Goal: Information Seeking & Learning: Learn about a topic

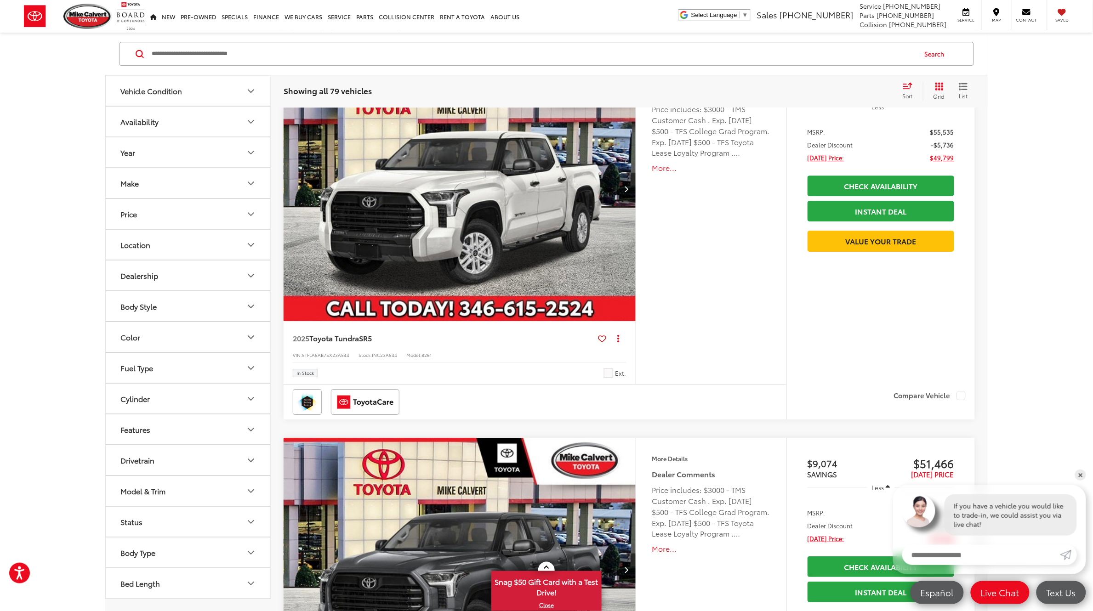
scroll to position [4356, 0]
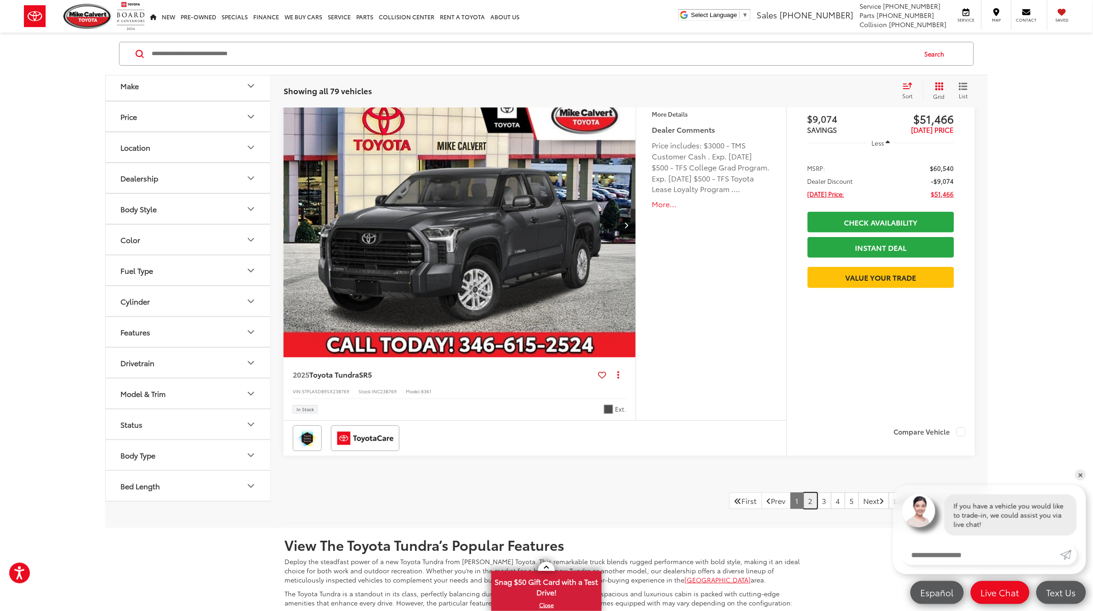
drag, startPoint x: 795, startPoint y: 499, endPoint x: 0, endPoint y: 352, distance: 808.8
click at [803, 499] on link "2" at bounding box center [810, 501] width 14 height 17
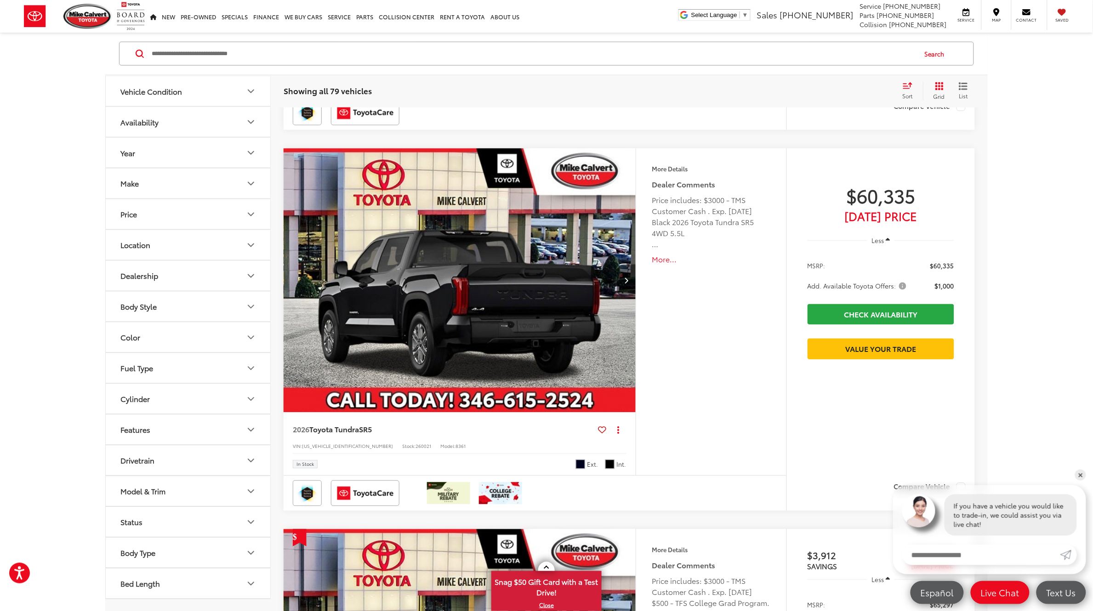
scroll to position [151, 0]
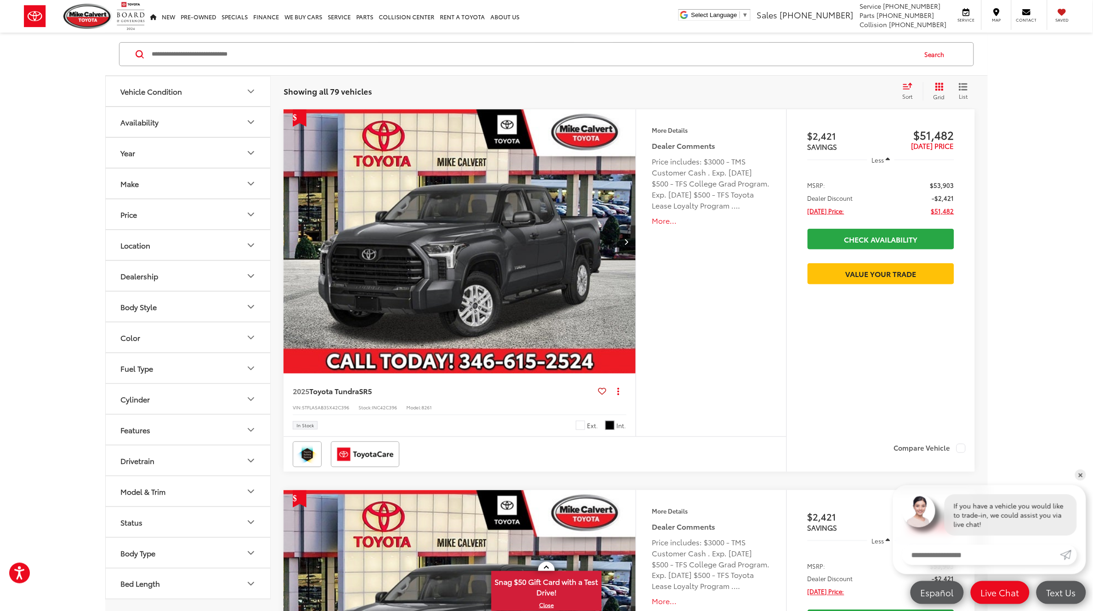
click at [221, 430] on button "Features" at bounding box center [188, 430] width 165 height 30
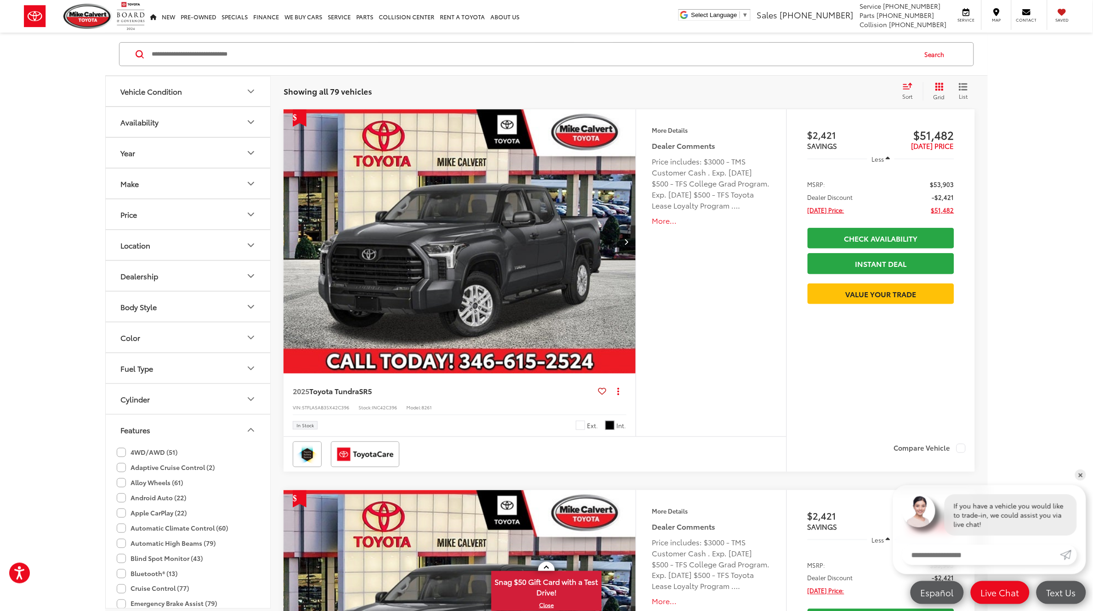
scroll to position [287, 0]
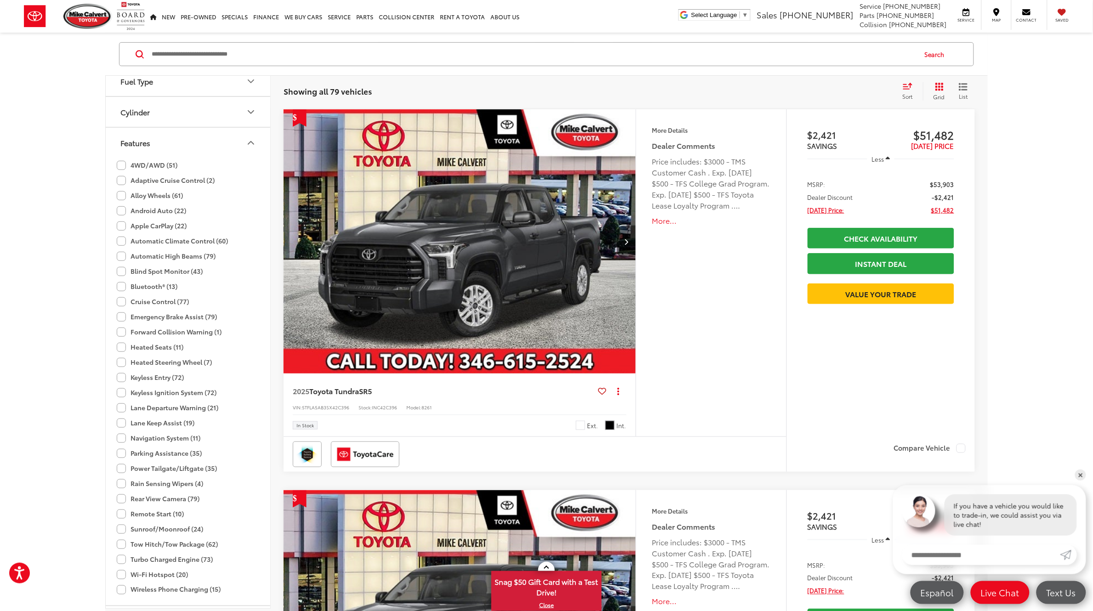
click at [120, 350] on label "Heated Seats (11)" at bounding box center [150, 347] width 67 height 15
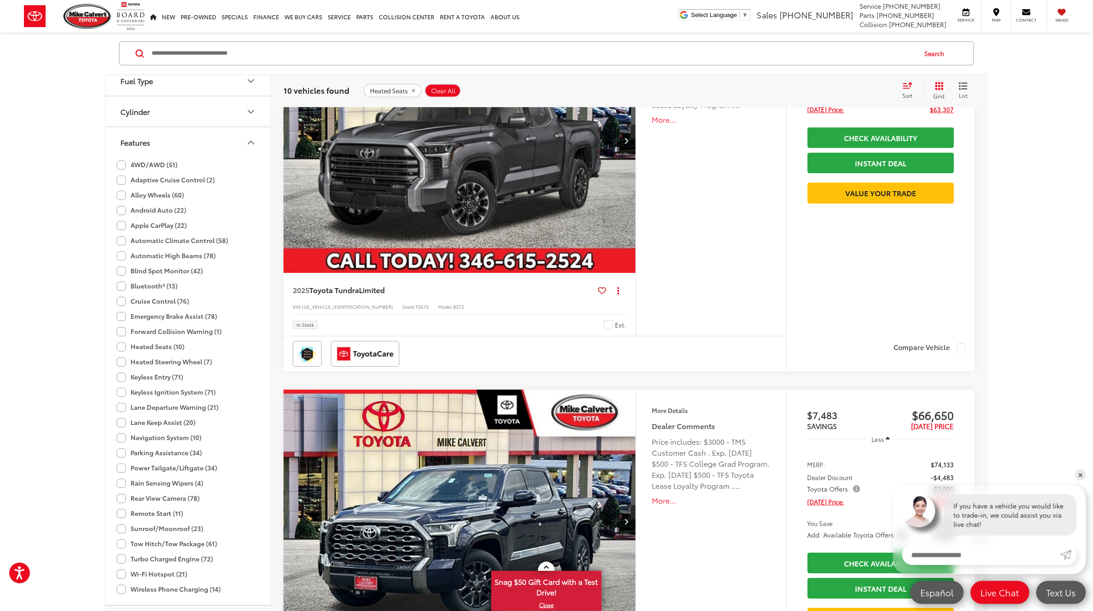
scroll to position [1184, 0]
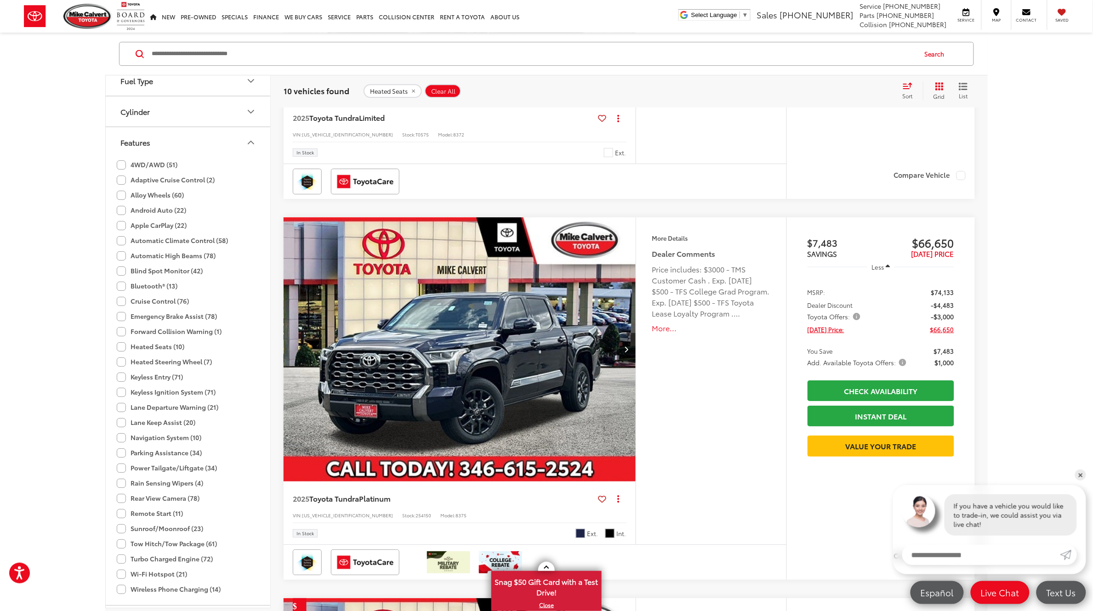
click at [394, 376] on img "2025 Toyota Tundra Platinum 0" at bounding box center [459, 349] width 353 height 265
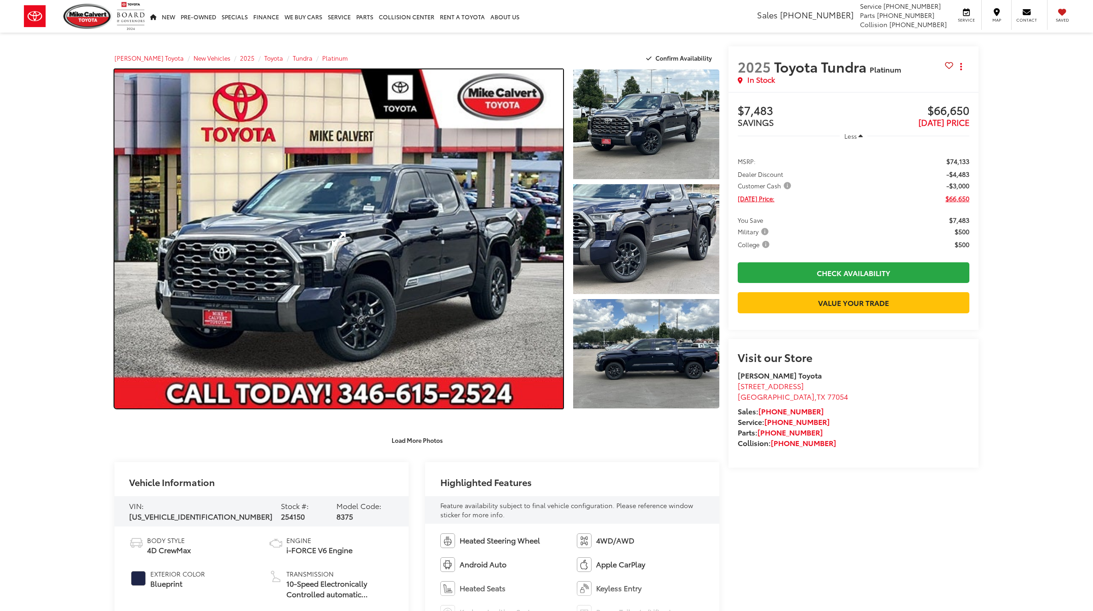
click at [340, 246] on link "Expand Photo 0" at bounding box center [338, 238] width 448 height 339
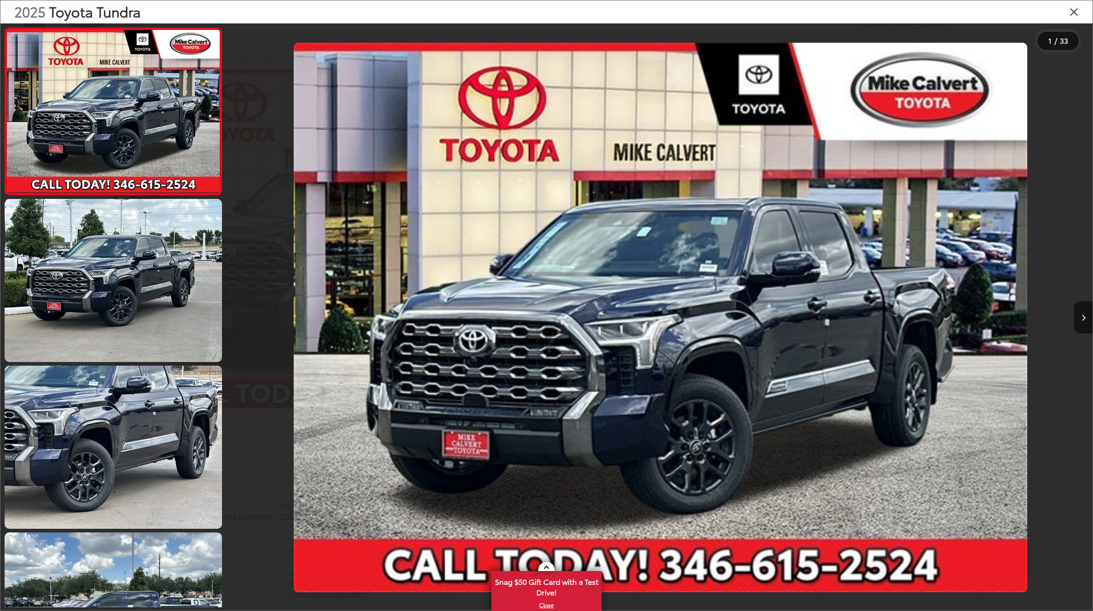
click at [1078, 14] on icon "Close gallery" at bounding box center [1073, 12] width 9 height 12
